Goal: Transaction & Acquisition: Purchase product/service

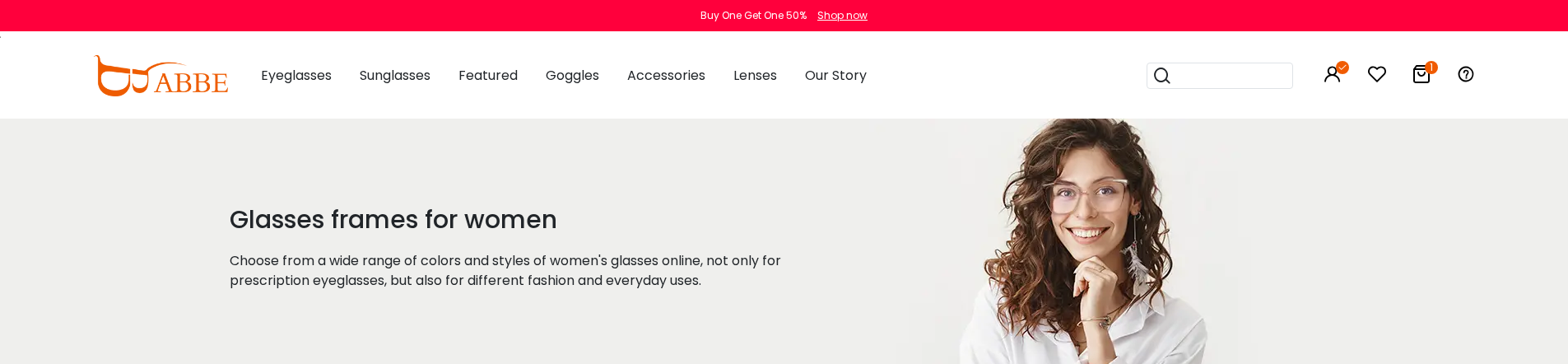
click at [1417, 77] on icon at bounding box center [1421, 74] width 20 height 20
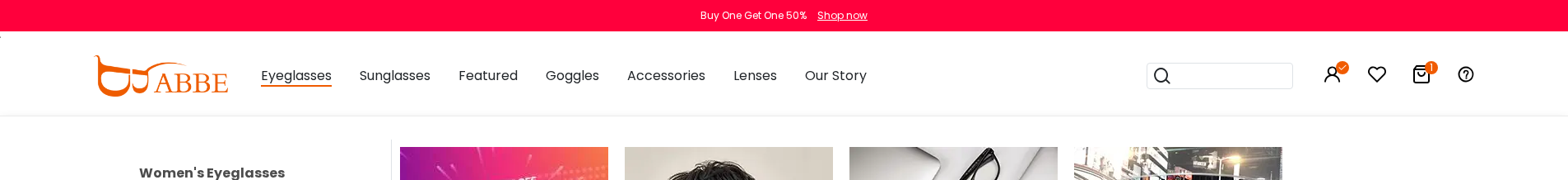
click at [228, 171] on link "Women's Eyeglasses" at bounding box center [212, 173] width 146 height 19
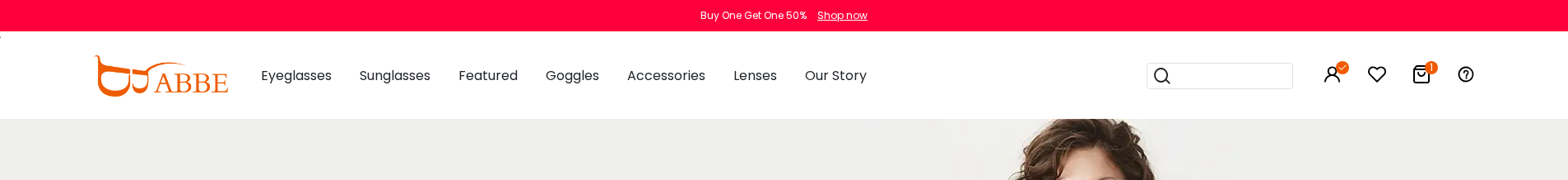
click at [1423, 75] on icon at bounding box center [1421, 74] width 20 height 20
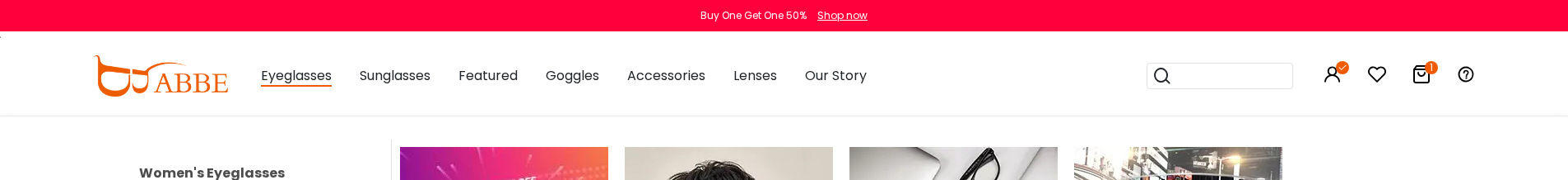
click at [237, 173] on link "Women's Eyeglasses" at bounding box center [212, 173] width 146 height 19
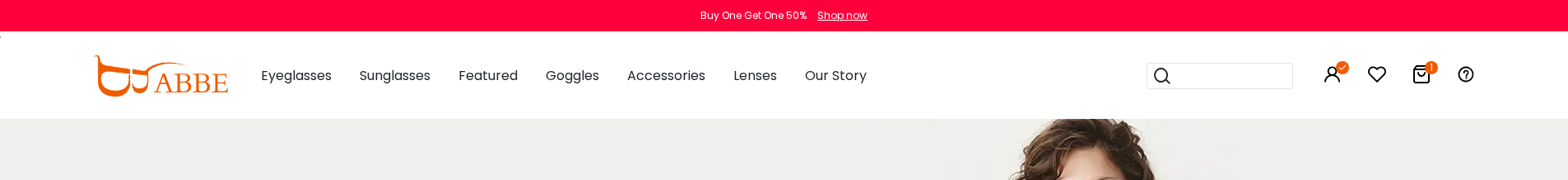
click at [1432, 68] on icon "1" at bounding box center [1432, 67] width 13 height 13
